Goal: Task Accomplishment & Management: Manage account settings

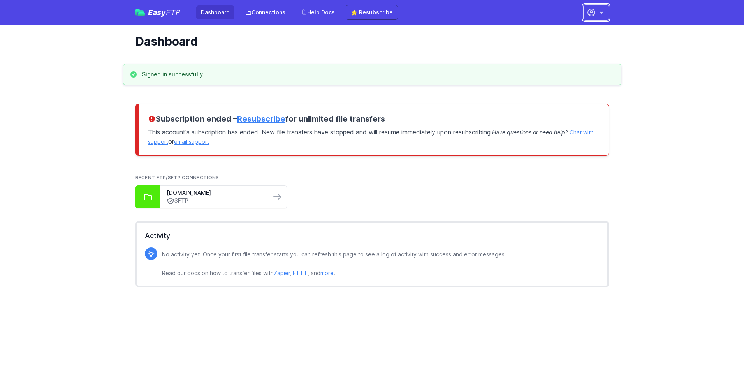
click at [596, 12] on button "button" at bounding box center [596, 12] width 26 height 16
click at [571, 32] on link "Account Settings" at bounding box center [571, 32] width 75 height 14
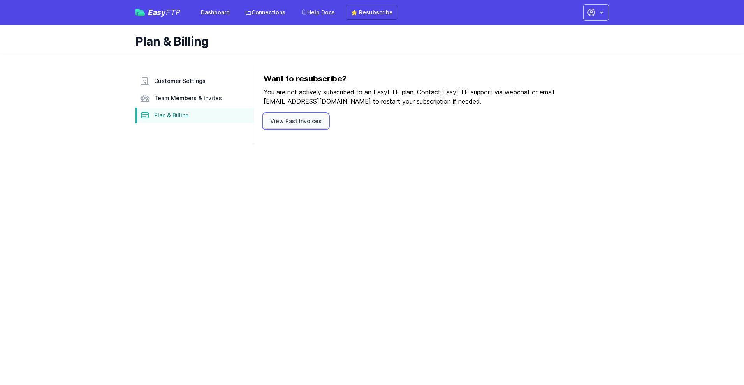
click at [294, 121] on link "View Past Invoices" at bounding box center [296, 121] width 65 height 15
